Goal: Task Accomplishment & Management: Use online tool/utility

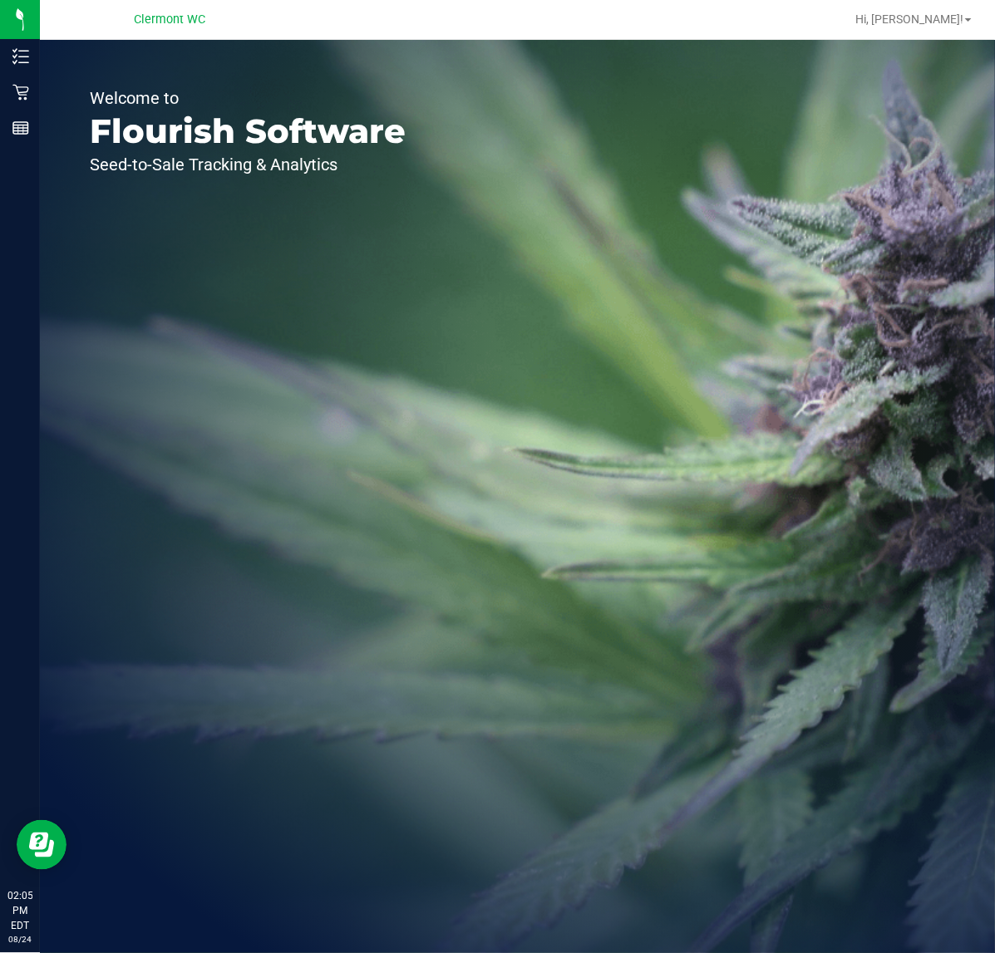
click at [670, 484] on div "Welcome to Flourish Software Seed-to-Sale Tracking & Analytics" at bounding box center [517, 496] width 955 height 913
click at [475, 513] on div "Welcome to Flourish Software Seed-to-Sale Tracking & Analytics" at bounding box center [517, 496] width 955 height 913
click at [12, 93] on icon at bounding box center [20, 92] width 17 height 17
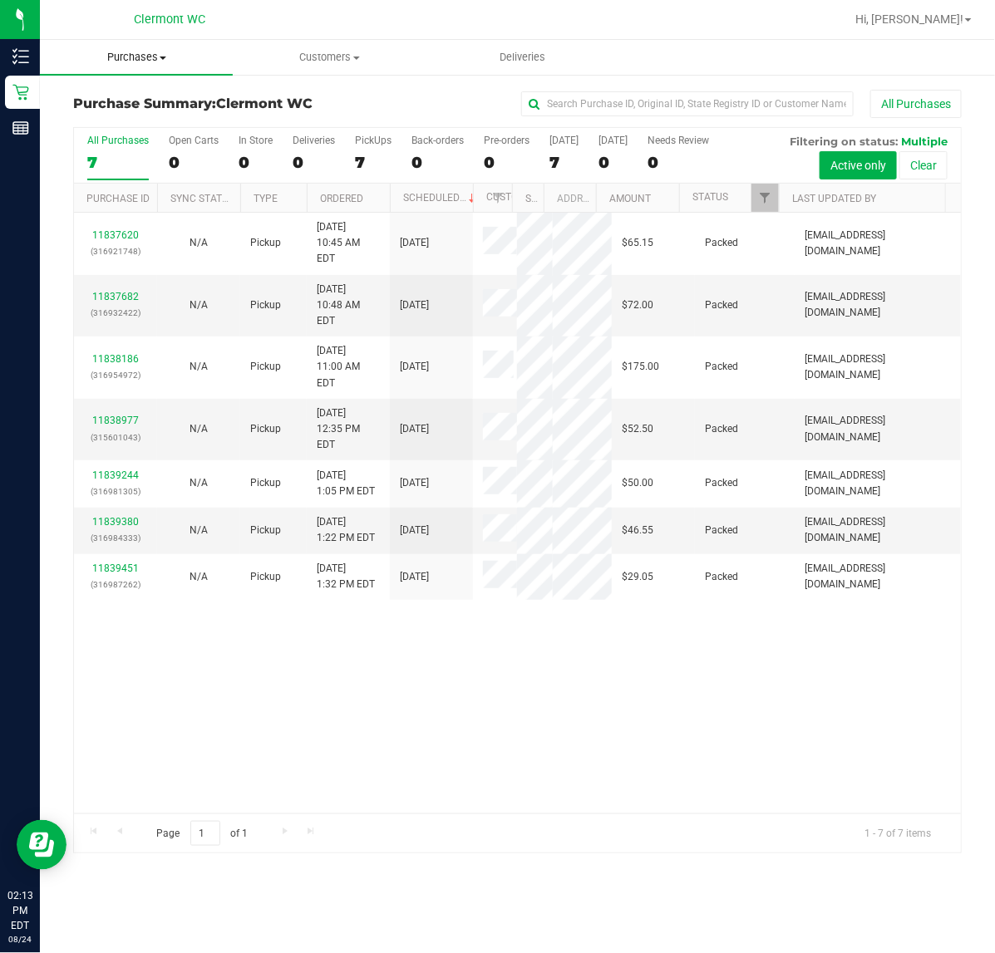
click at [154, 52] on span "Purchases" at bounding box center [136, 57] width 193 height 15
click at [118, 117] on span "Fulfillment" at bounding box center [91, 120] width 103 height 14
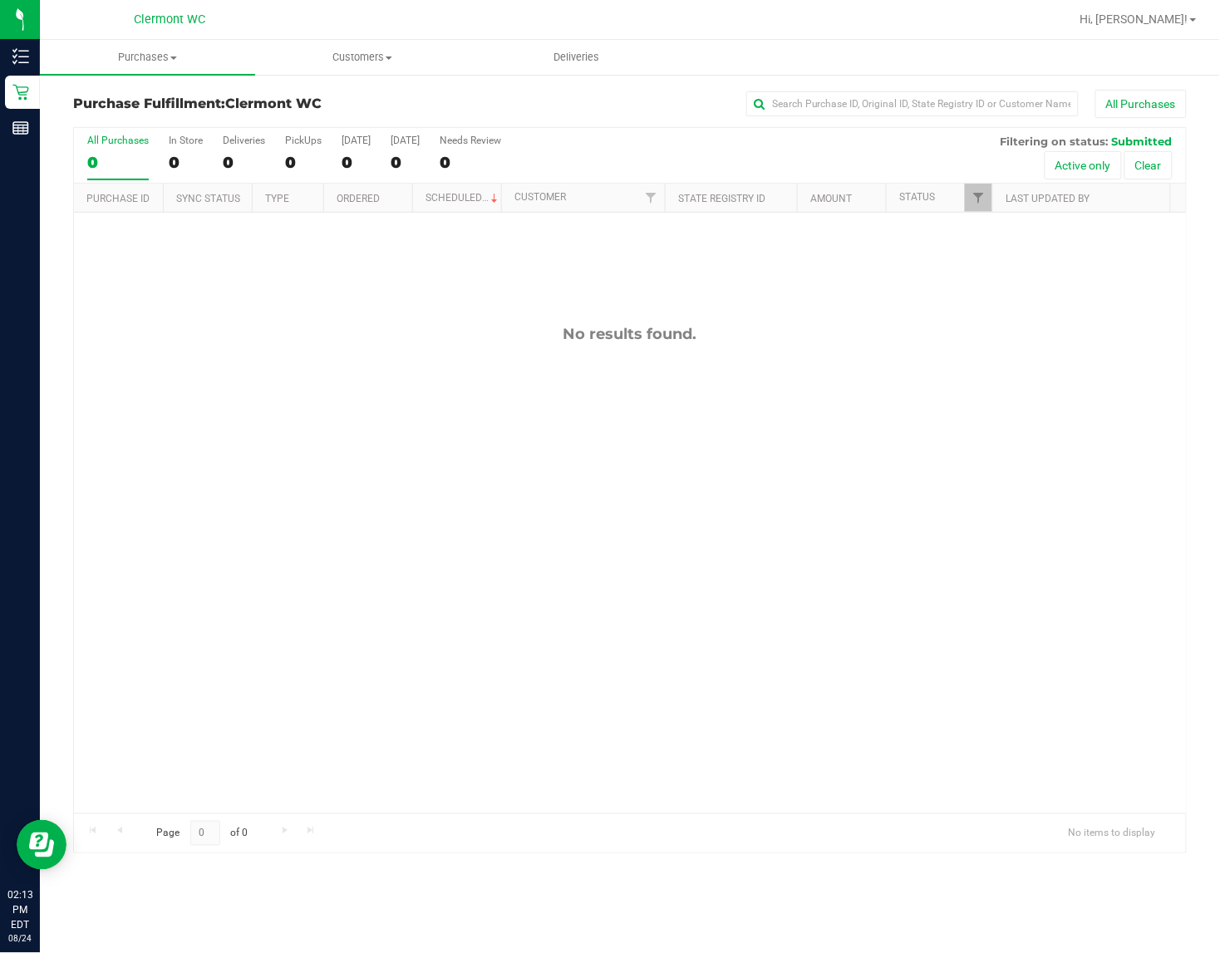
click at [819, 343] on div "No results found." at bounding box center [630, 334] width 1112 height 18
click at [824, 472] on div "11839811 (316995445) N/A Pickup [DATE] 2:17 PM EDT 8/24/2025 $53.50 Submitted […" at bounding box center [630, 513] width 1112 height 601
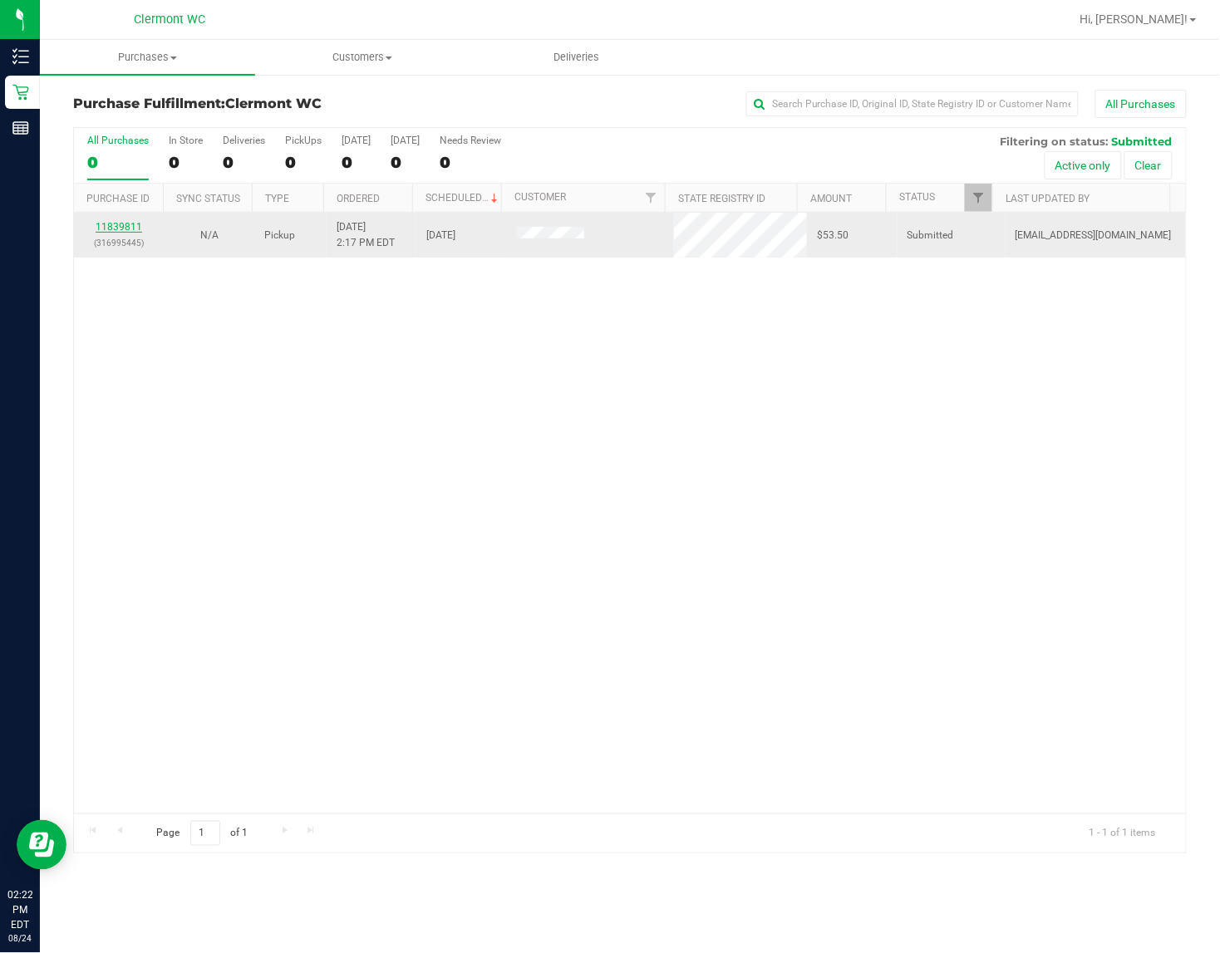
click at [127, 226] on link "11839811" at bounding box center [119, 227] width 47 height 12
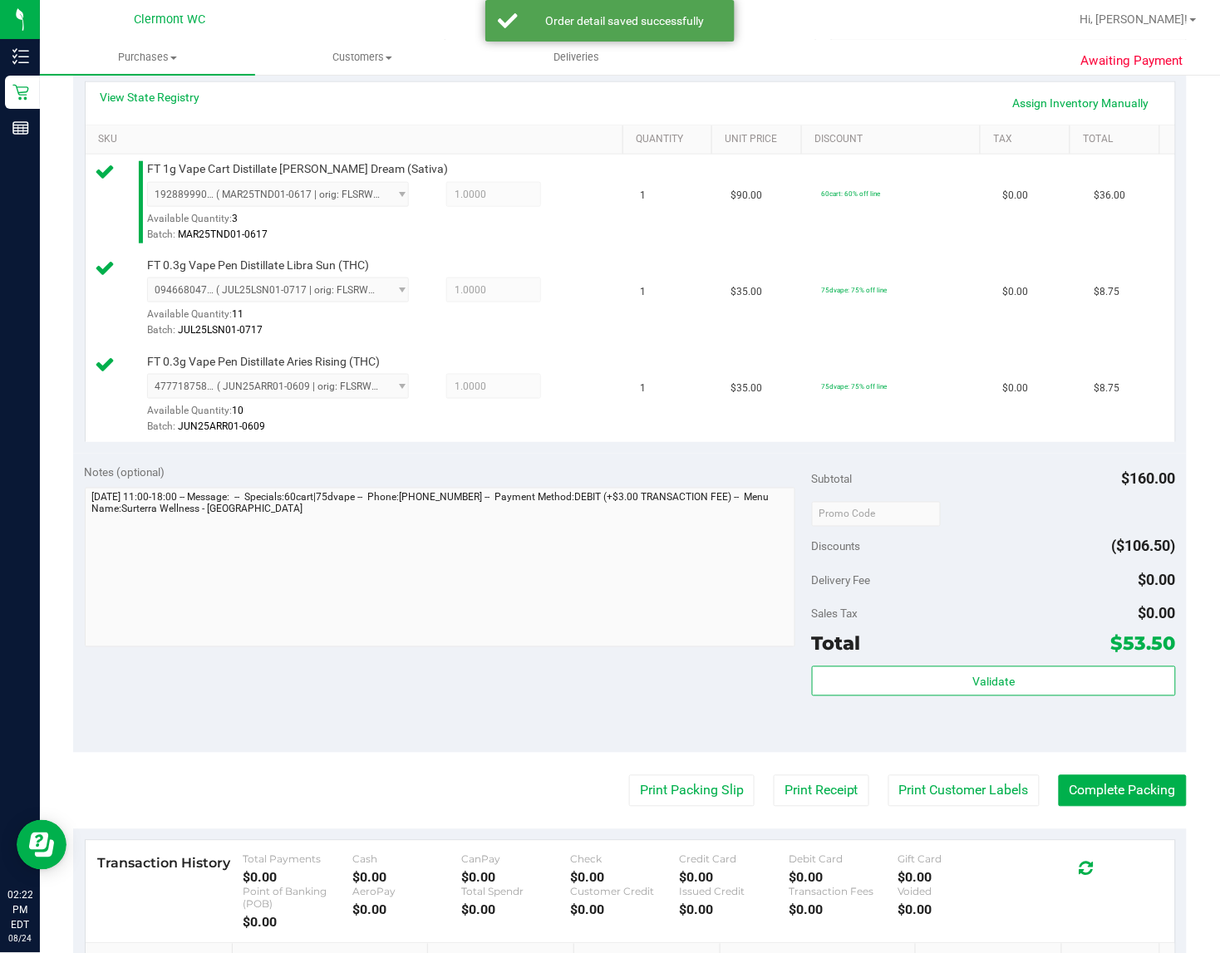
scroll to position [376, 0]
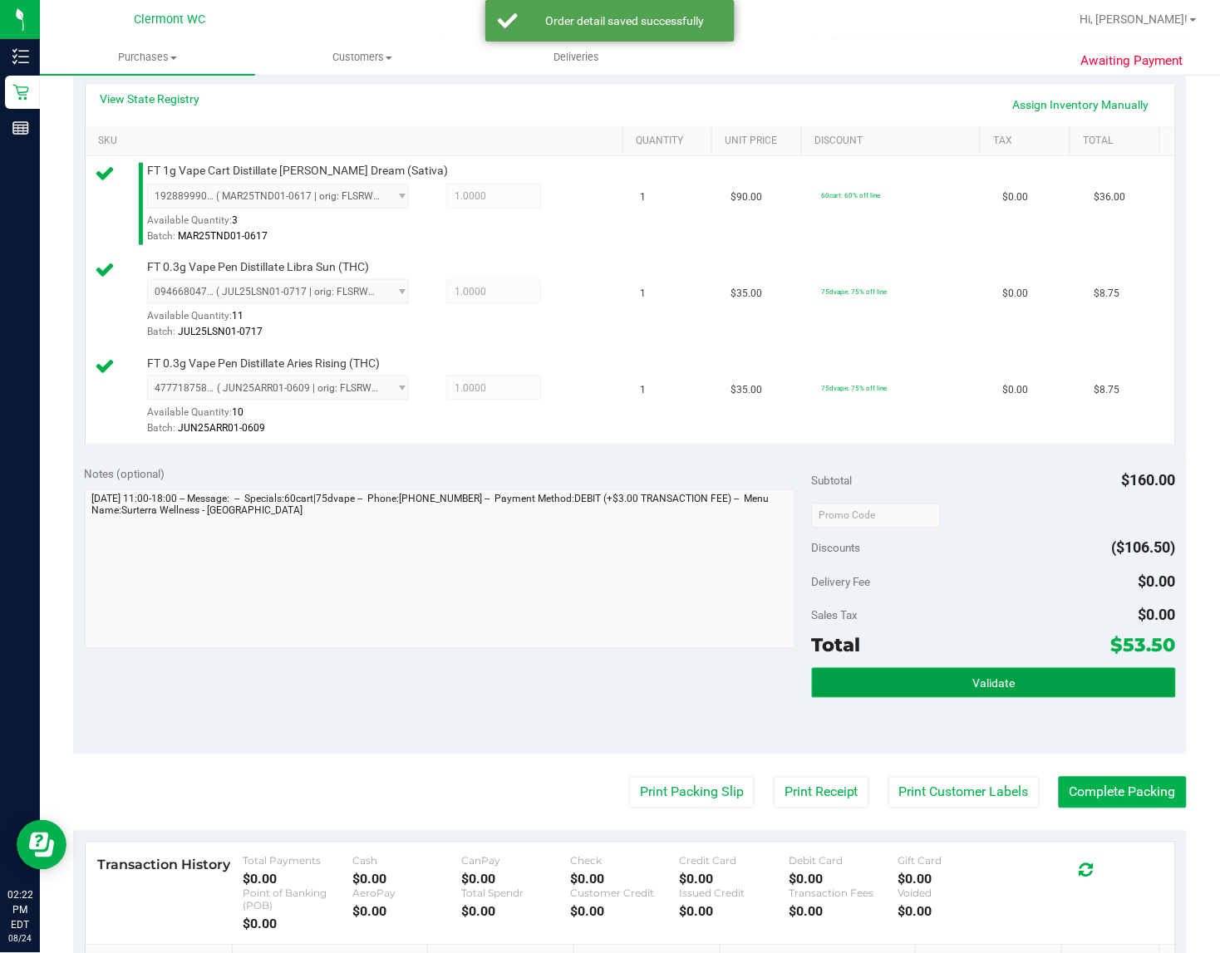
click at [994, 669] on button "Validate" at bounding box center [994, 683] width 364 height 30
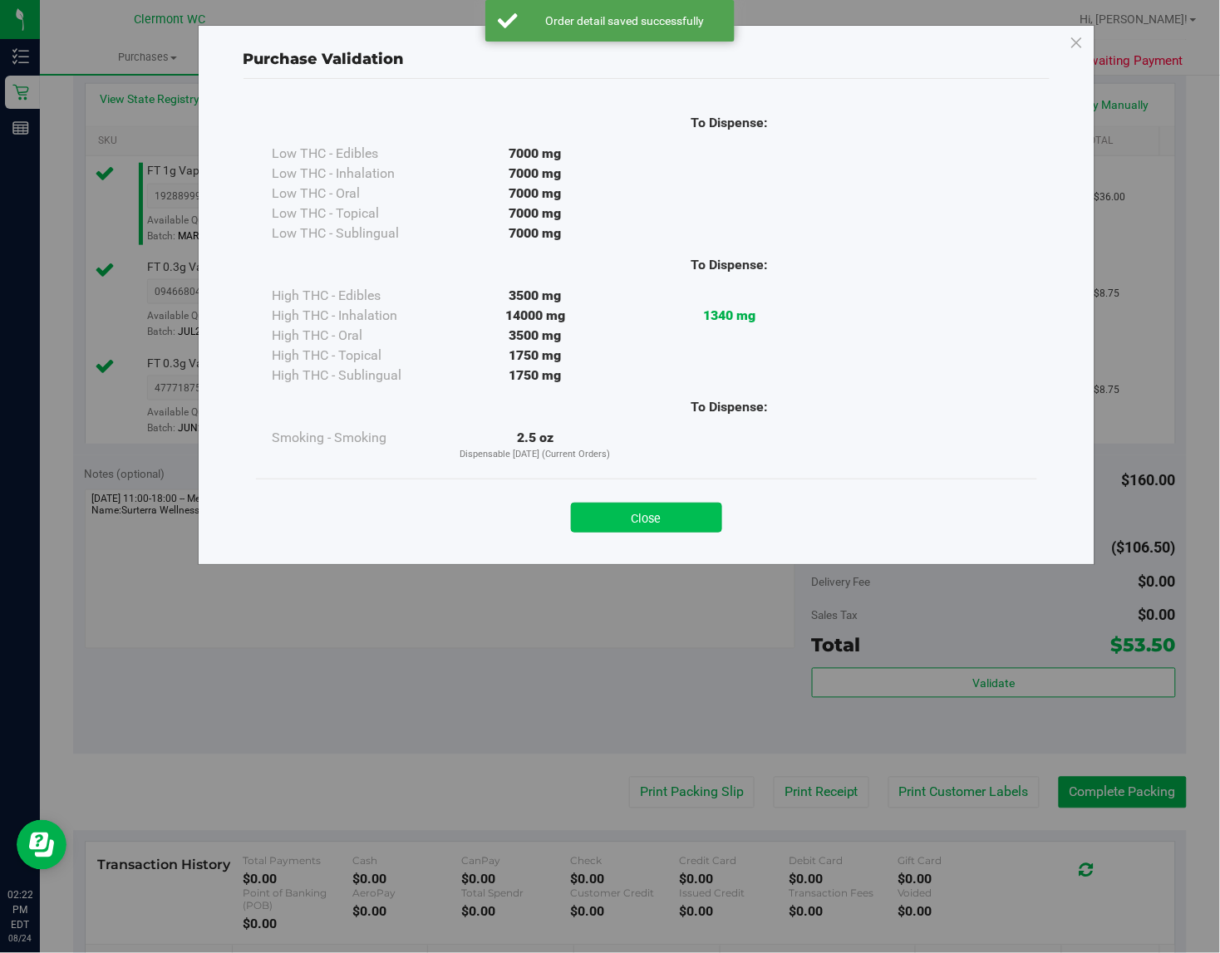
click at [670, 511] on button "Close" at bounding box center [646, 518] width 151 height 30
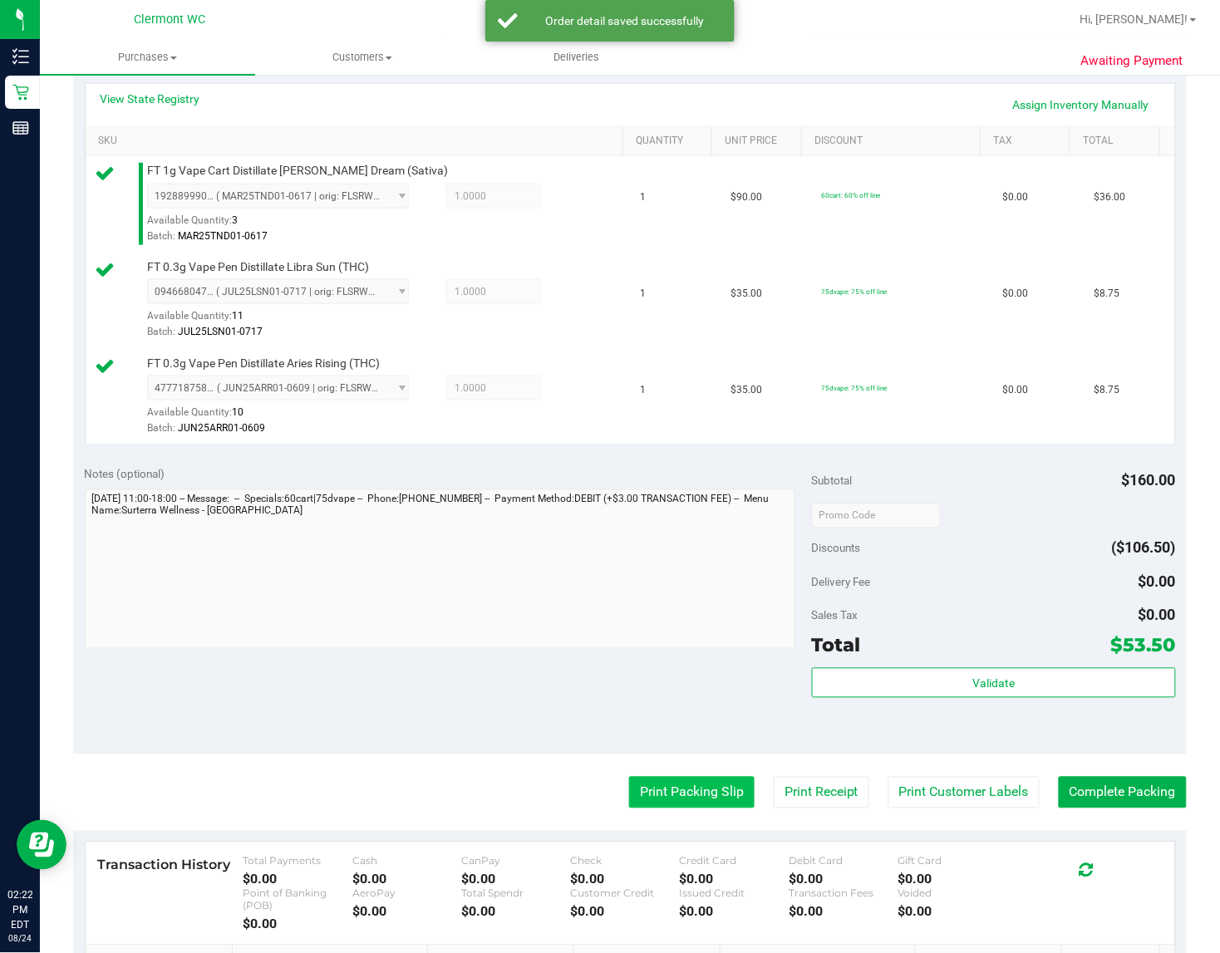
click at [680, 795] on button "Print Packing Slip" at bounding box center [691, 793] width 125 height 32
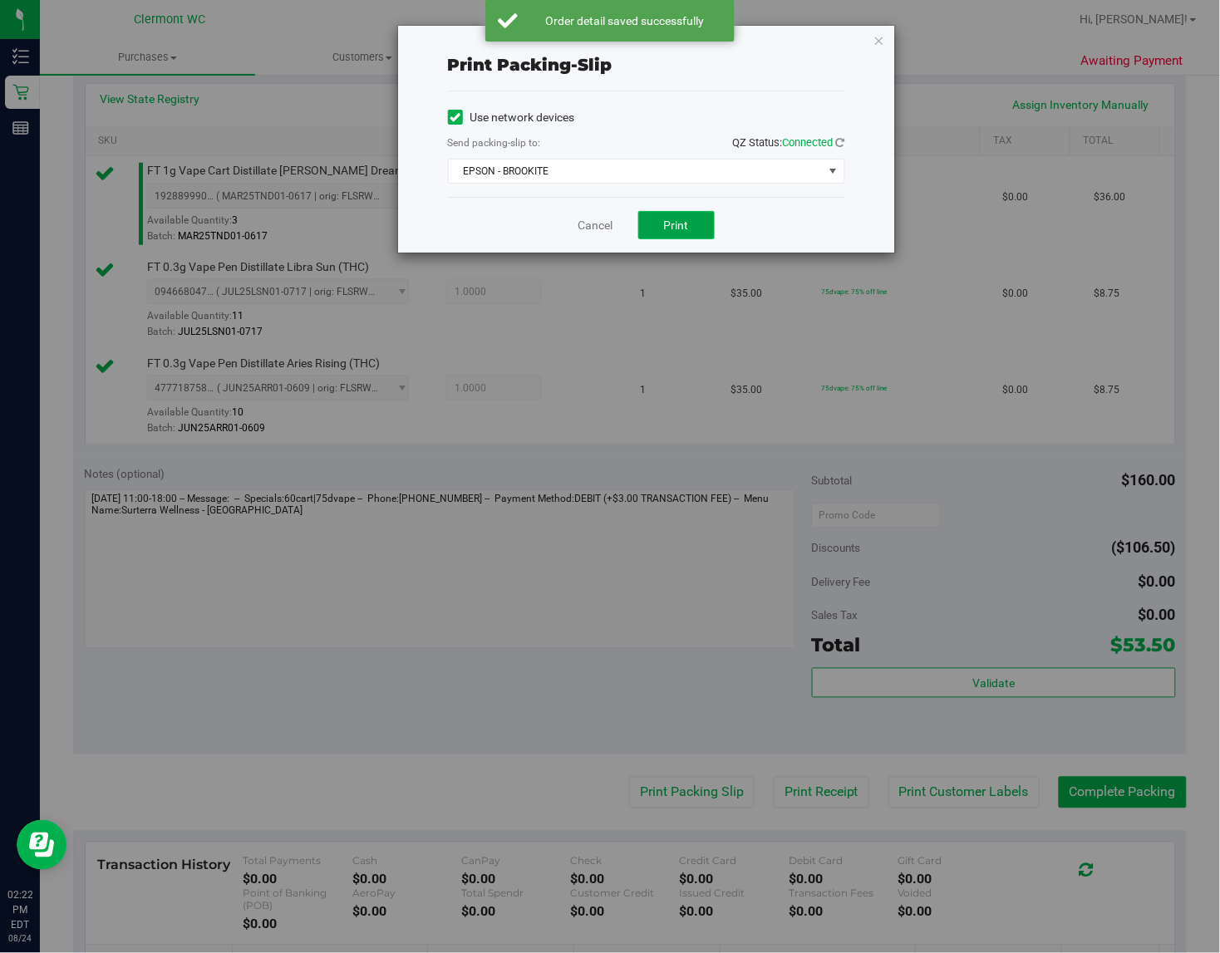
click at [667, 219] on span "Print" at bounding box center [676, 225] width 25 height 13
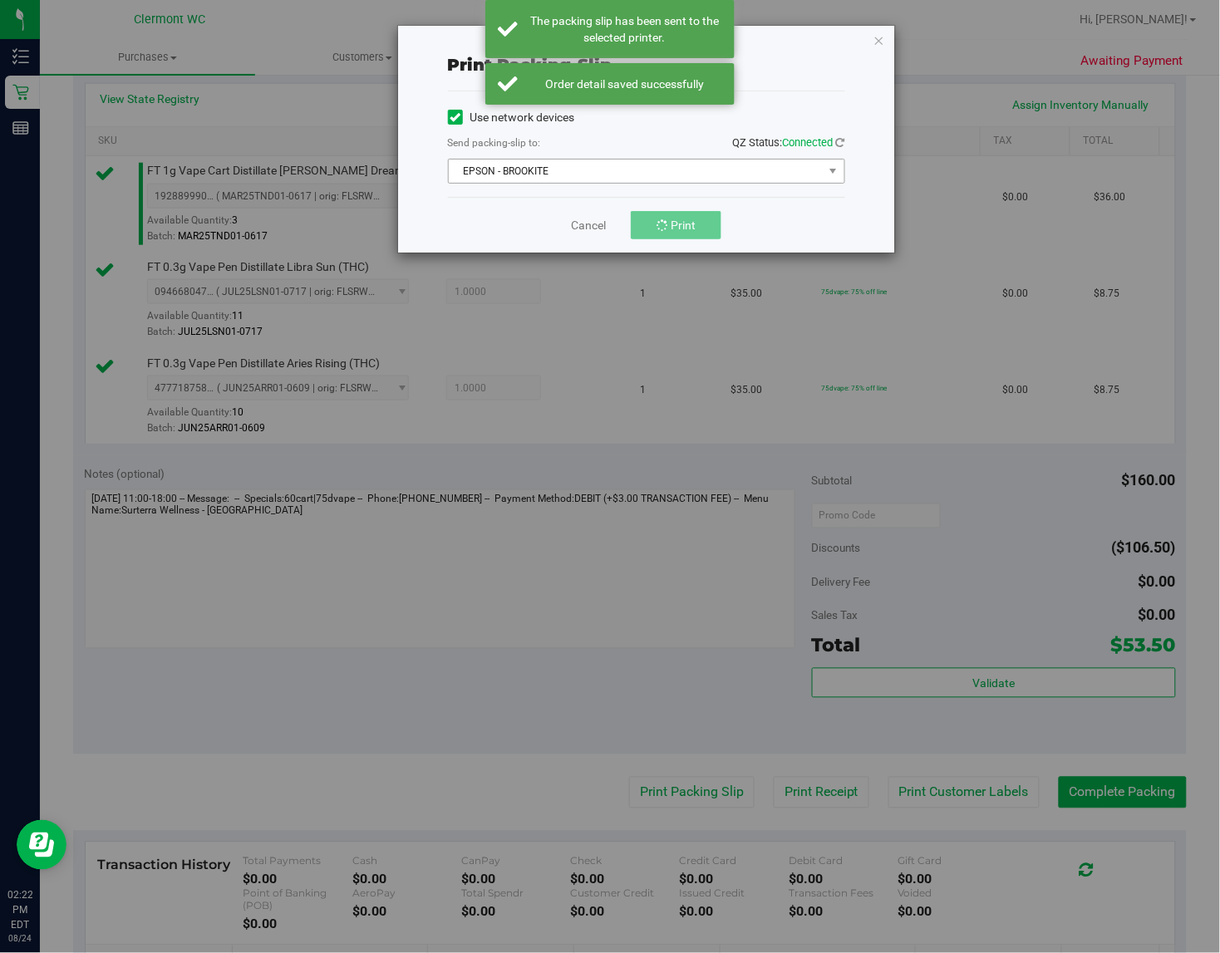
click at [733, 165] on span "EPSON - BROOKITE" at bounding box center [636, 171] width 375 height 23
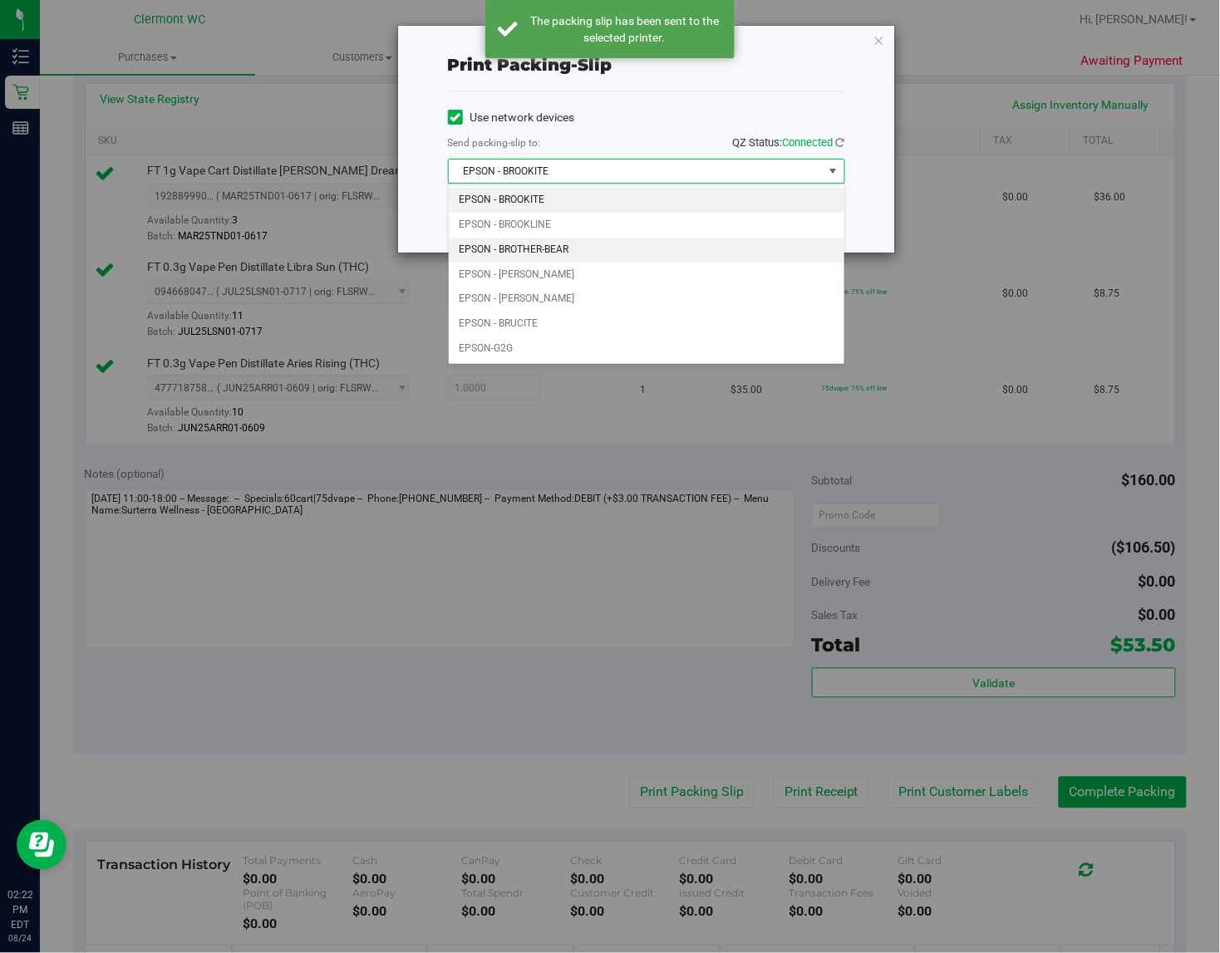
click at [588, 247] on li "EPSON - BROTHER-BEAR" at bounding box center [647, 250] width 396 height 25
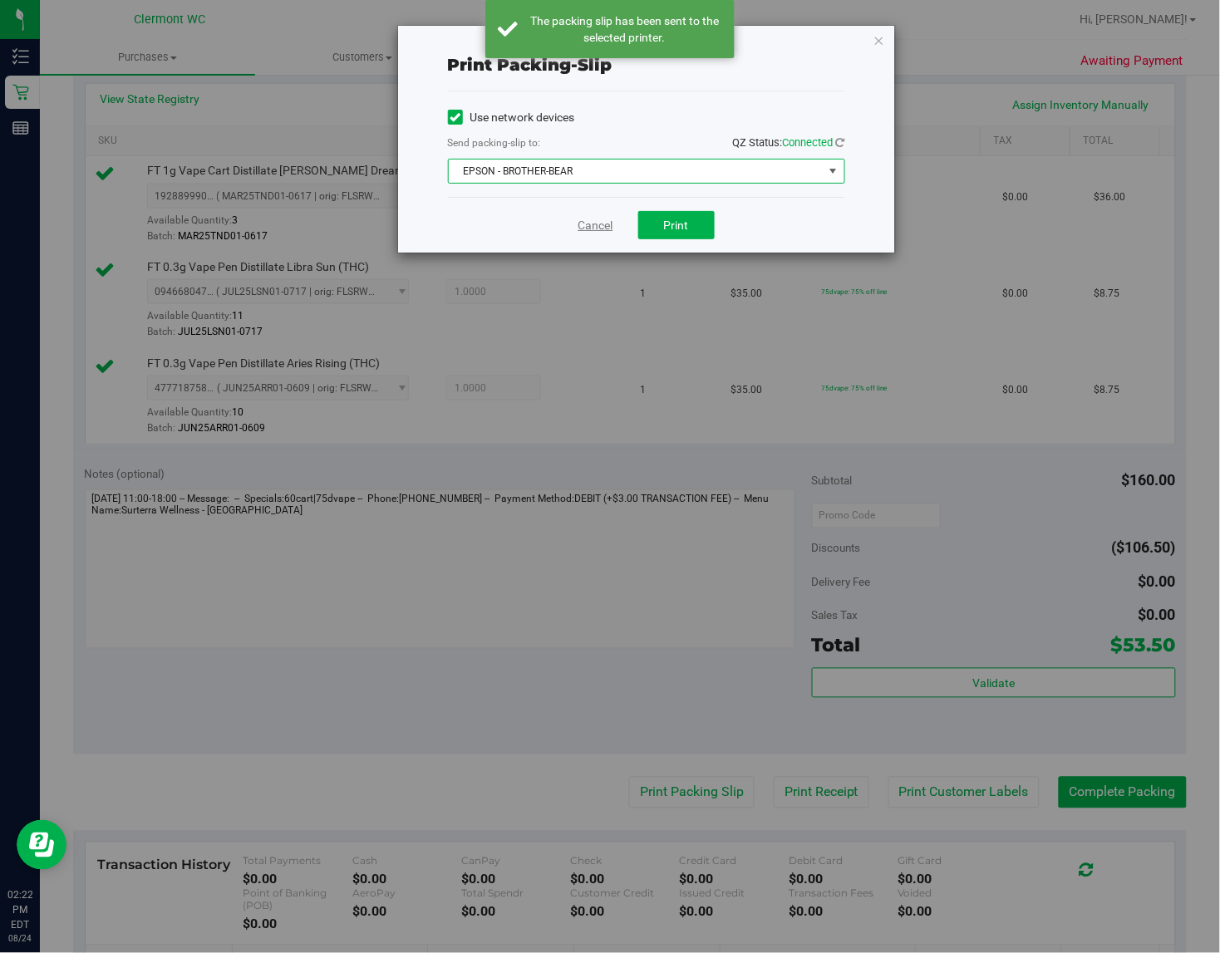
click at [597, 230] on link "Cancel" at bounding box center [595, 225] width 35 height 17
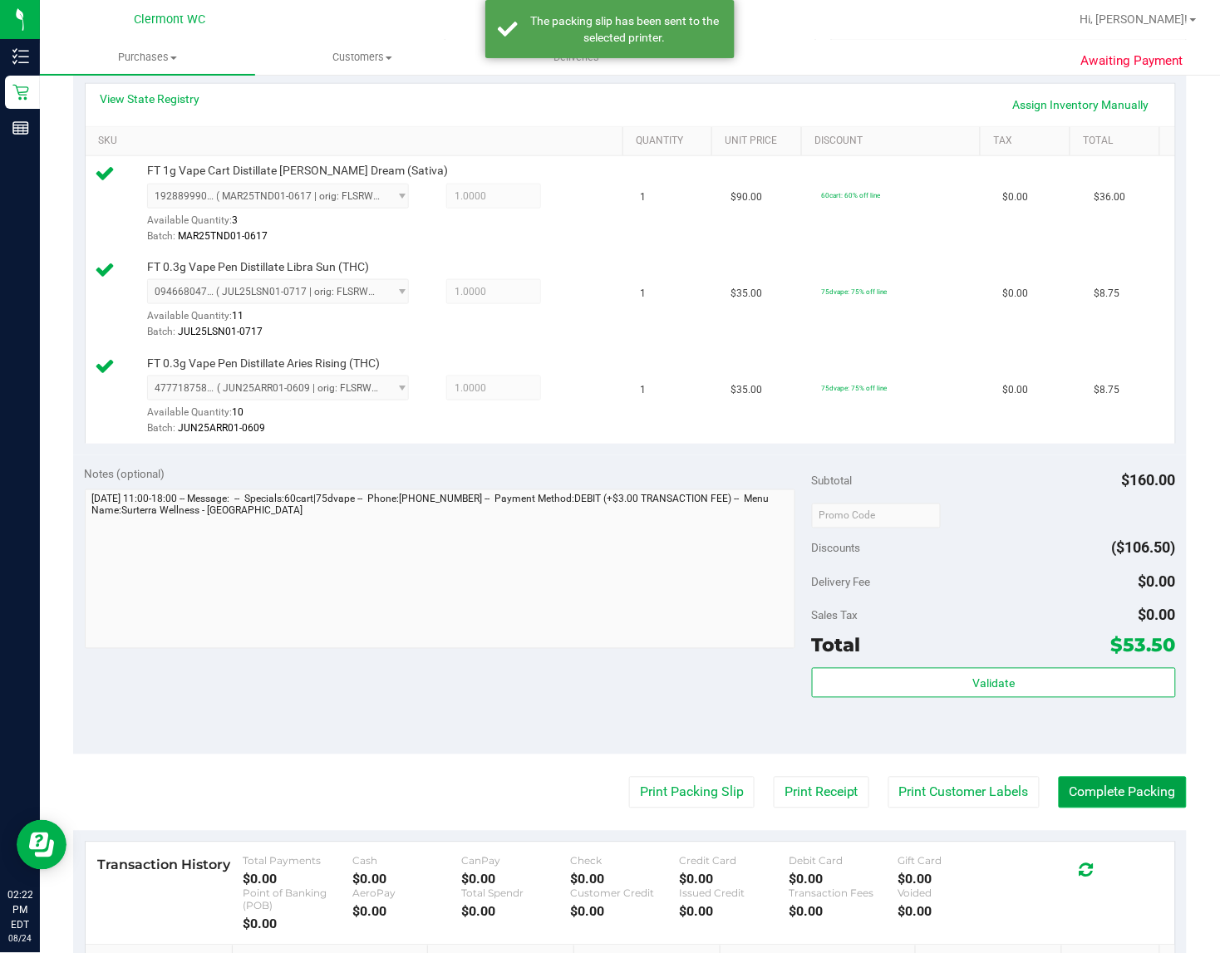
click at [994, 788] on button "Complete Packing" at bounding box center [1123, 793] width 128 height 32
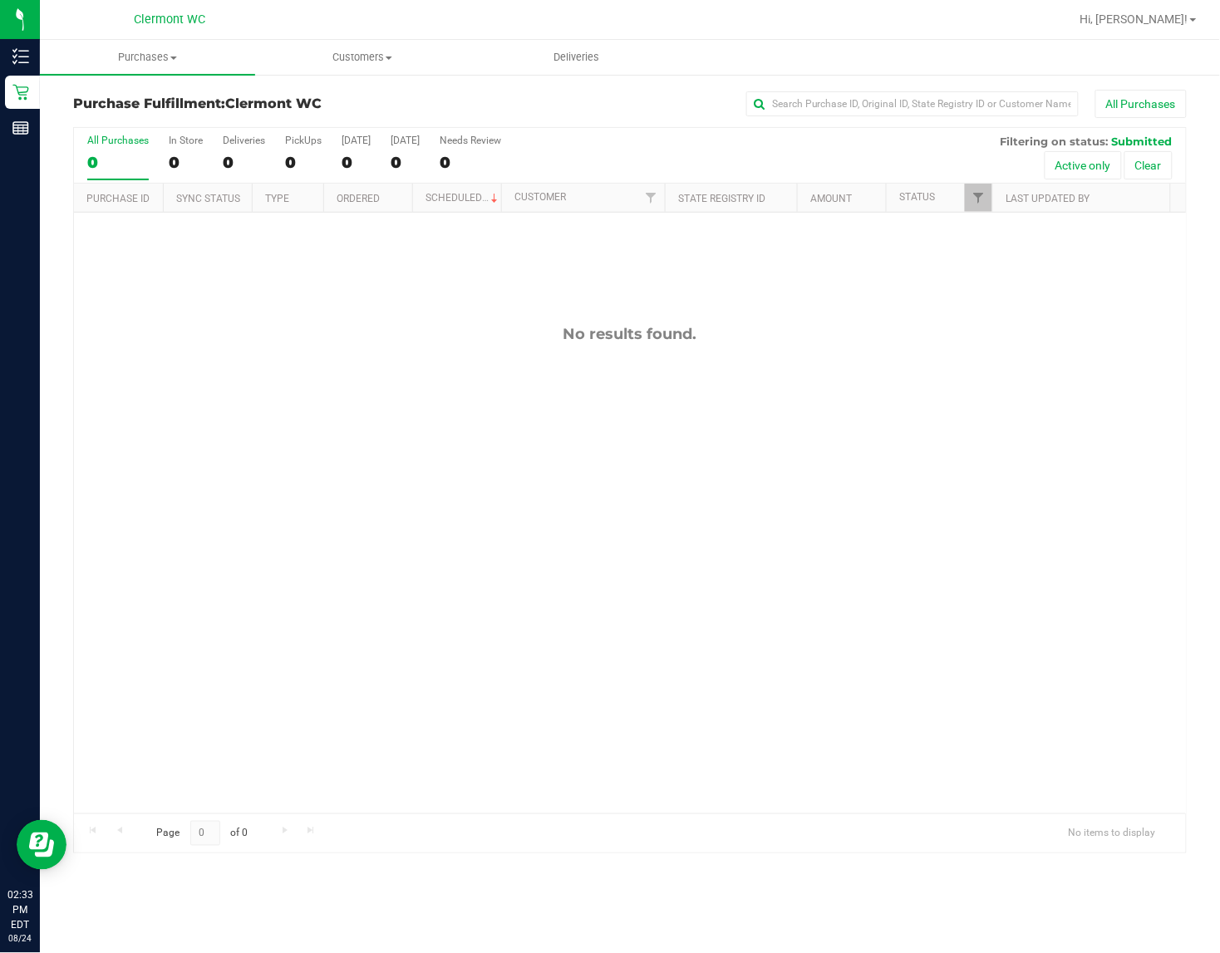
click at [649, 333] on div "No results found." at bounding box center [630, 334] width 1112 height 18
